Goal: Information Seeking & Learning: Learn about a topic

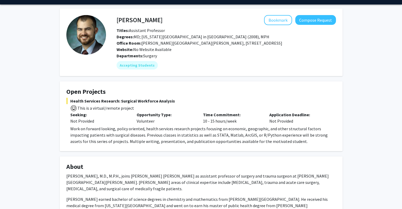
scroll to position [13, 0]
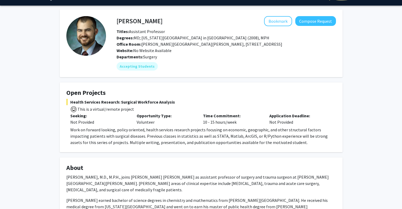
click at [378, 57] on div "Alistair Kent Bookmark Compose Request Titles: Assistant Professor Degrees: MD;…" at bounding box center [201, 204] width 402 height 397
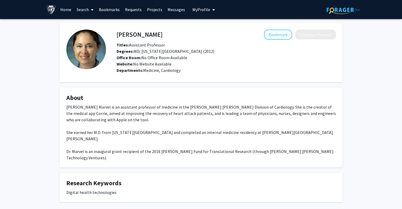
click at [149, 35] on h4 "[PERSON_NAME]" at bounding box center [140, 35] width 46 height 10
click at [92, 54] on img at bounding box center [86, 50] width 40 height 40
click at [131, 73] on div "Departments: Medicine, Cardiology" at bounding box center [227, 70] width 220 height 6
click at [81, 9] on link "Search" at bounding box center [85, 9] width 22 height 19
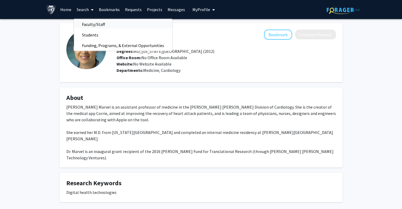
click at [94, 27] on span "Faculty/Staff" at bounding box center [93, 24] width 39 height 11
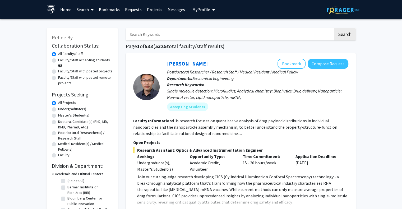
click at [58, 61] on label "Faculty/Staff accepting students" at bounding box center [84, 60] width 52 height 6
click at [58, 61] on input "Faculty/Staff accepting students" at bounding box center [59, 58] width 3 height 3
radio input "true"
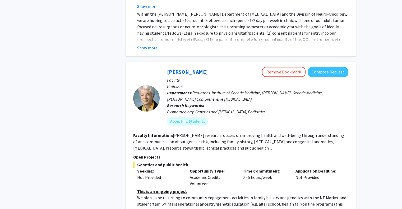
scroll to position [793, 0]
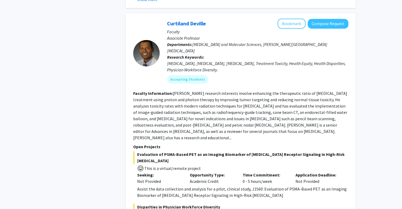
scroll to position [839, 0]
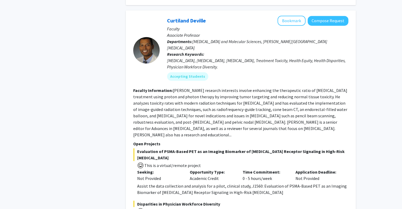
drag, startPoint x: 319, startPoint y: 6, endPoint x: 107, endPoint y: 75, distance: 222.9
drag, startPoint x: 329, startPoint y: 8, endPoint x: 389, endPoint y: 27, distance: 62.0
drag, startPoint x: 341, startPoint y: 9, endPoint x: 376, endPoint y: 25, distance: 38.1
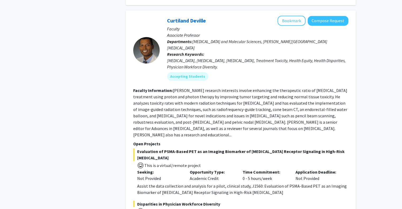
click at [343, 16] on button "Compose Request" at bounding box center [328, 21] width 41 height 10
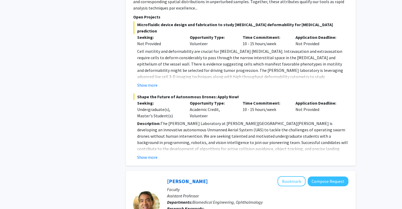
scroll to position [1830, 0]
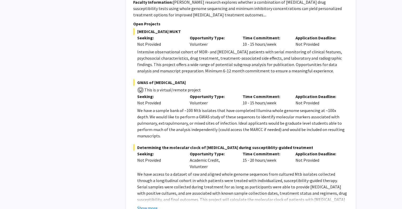
scroll to position [2535, 0]
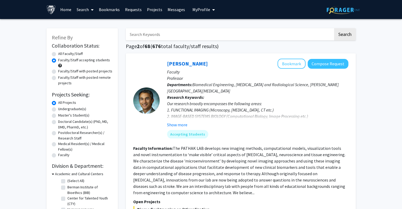
click at [58, 109] on label "Undergraduate(s)" at bounding box center [72, 109] width 28 height 6
click at [58, 109] on input "Undergraduate(s)" at bounding box center [59, 107] width 3 height 3
radio input "true"
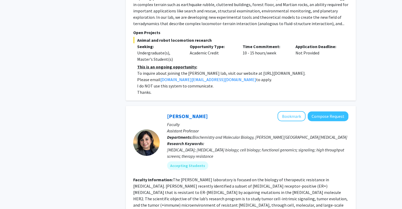
scroll to position [1098, 0]
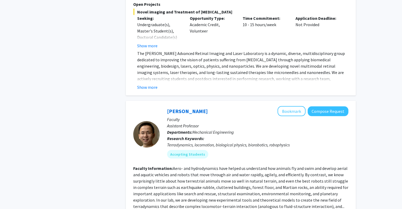
click at [400, 129] on div "Refine By Collaboration Status: Collaboration Status All Faculty/Staff Collabor…" at bounding box center [201, 181] width 402 height 2521
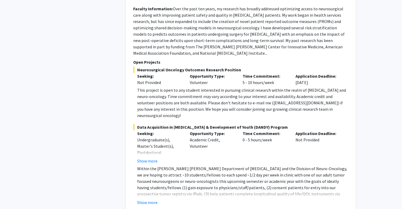
scroll to position [2287, 0]
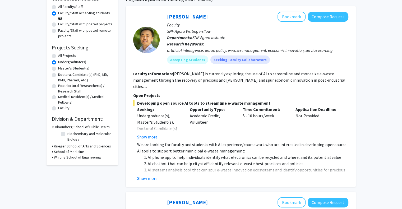
scroll to position [44, 0]
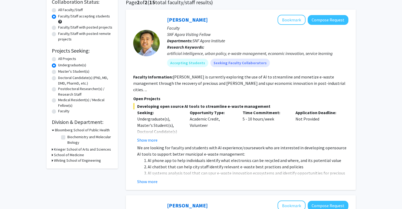
click at [58, 59] on label "All Projects" at bounding box center [67, 59] width 18 height 6
click at [58, 59] on input "All Projects" at bounding box center [59, 57] width 3 height 3
radio input "true"
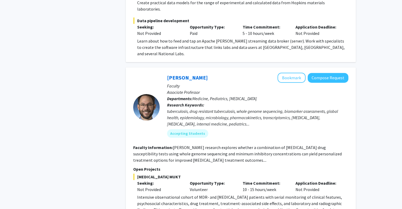
scroll to position [2535, 0]
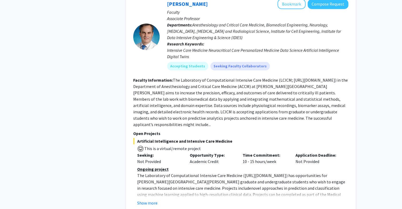
scroll to position [464, 0]
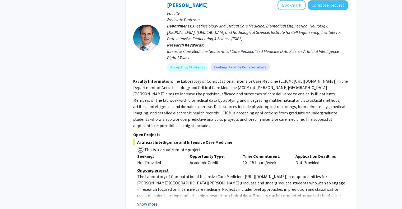
click at [148, 201] on button "Show more" at bounding box center [147, 204] width 20 height 6
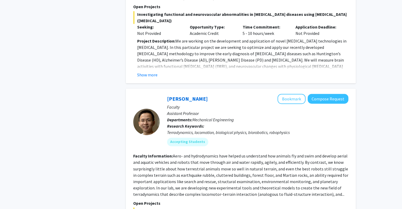
scroll to position [658, 0]
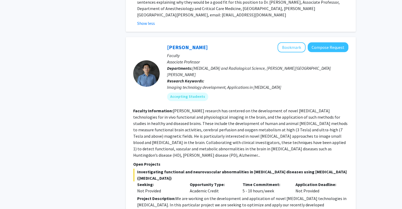
scroll to position [700, 0]
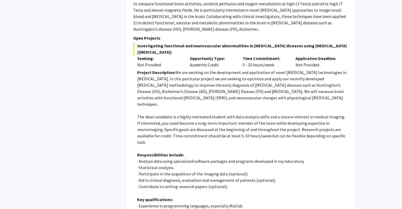
scroll to position [817, 0]
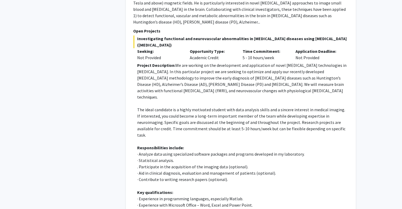
drag, startPoint x: 170, startPoint y: 185, endPoint x: 197, endPoint y: 186, distance: 26.7
copy p "[EMAIL_ADDRESS][DOMAIN_NAME]"
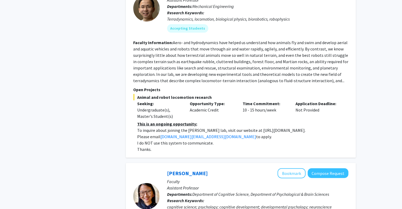
scroll to position [1296, 0]
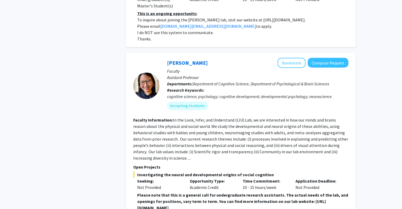
scroll to position [1222, 0]
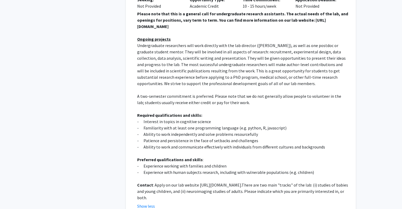
drag, startPoint x: 291, startPoint y: 133, endPoint x: 199, endPoint y: 132, distance: 92.9
click at [199, 182] on p "Contact : Apply on our lab website https://www.liulaboratory.org/people/joining…" at bounding box center [242, 191] width 211 height 19
copy p "https://www.liulaboratory.org/people/joining-the-lab"
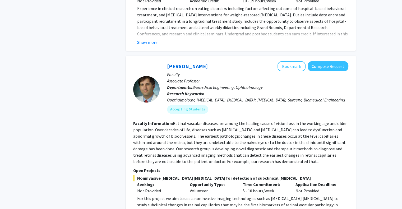
scroll to position [2207, 0]
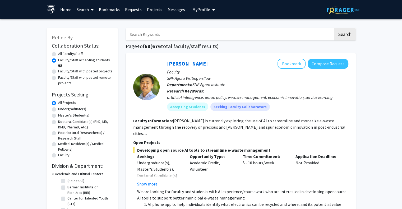
scroll to position [183, 0]
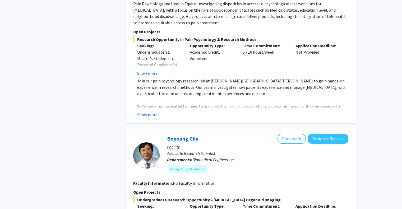
scroll to position [1800, 0]
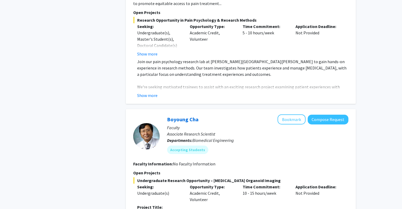
drag, startPoint x: 250, startPoint y: 200, endPoint x: 229, endPoint y: 189, distance: 23.5
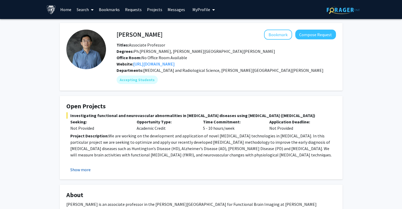
click at [76, 169] on button "Show more" at bounding box center [80, 170] width 20 height 6
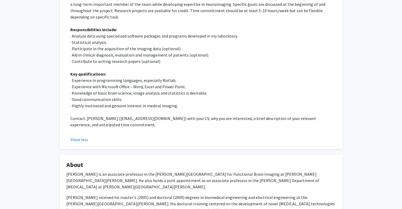
scroll to position [180, 0]
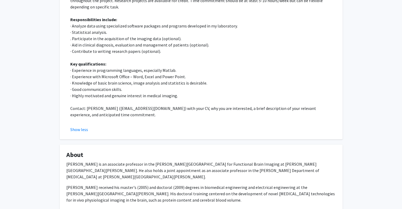
click at [350, 142] on div "[PERSON_NAME] Bookmark Compose Request Titles: Associate Professor Degrees: Ph.…" at bounding box center [201, 131] width 402 height 584
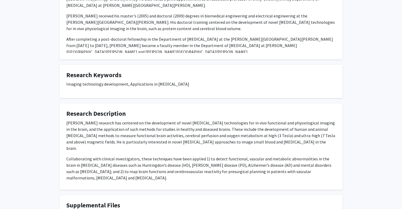
scroll to position [351, 0]
drag, startPoint x: 400, startPoint y: 146, endPoint x: 401, endPoint y: 106, distance: 39.4
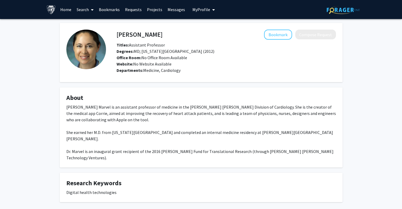
click at [152, 35] on h4 "[PERSON_NAME]" at bounding box center [140, 35] width 46 height 10
click at [100, 58] on img at bounding box center [86, 50] width 40 height 40
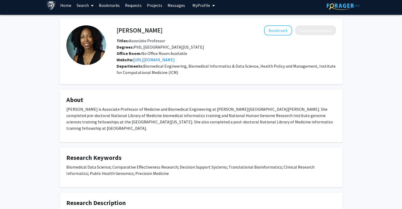
scroll to position [4, 0]
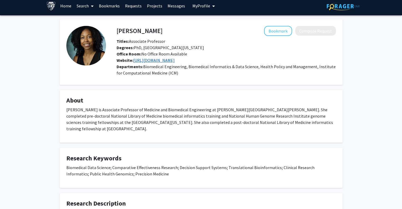
click at [164, 59] on link "[URL][DOMAIN_NAME]" at bounding box center [154, 60] width 42 height 5
